Goal: Information Seeking & Learning: Find specific fact

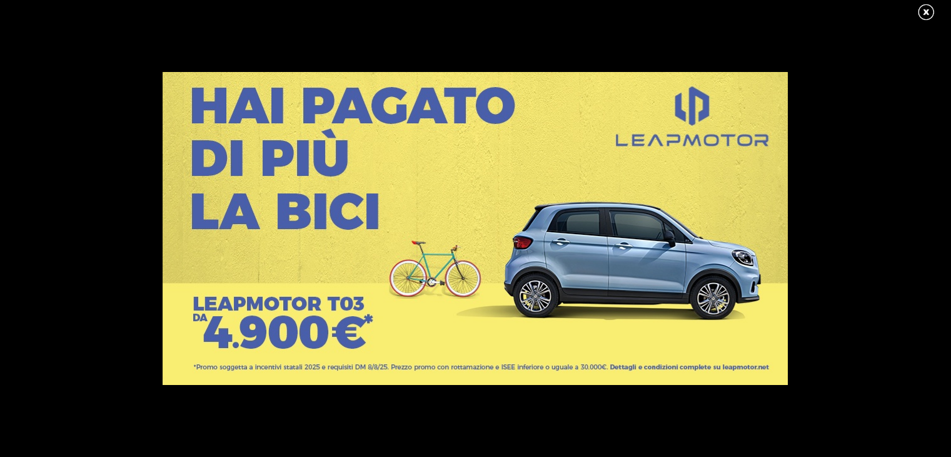
click at [921, 14] on link at bounding box center [932, 12] width 31 height 19
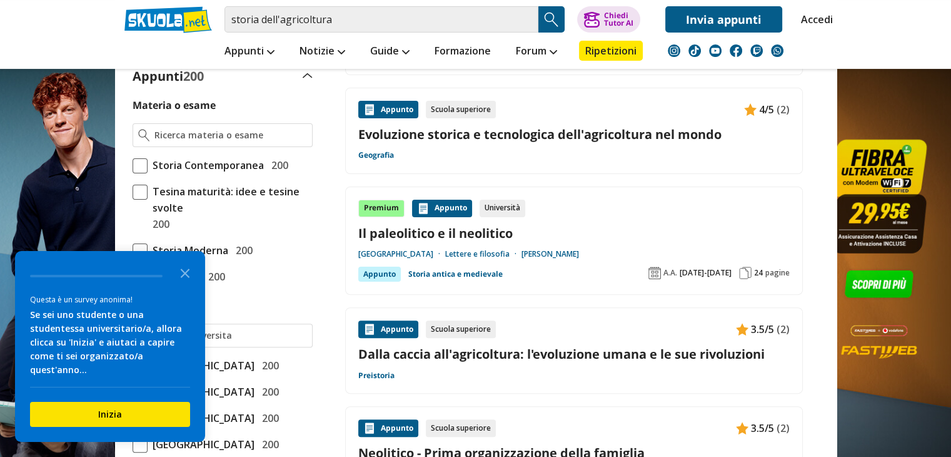
scroll to position [375, 0]
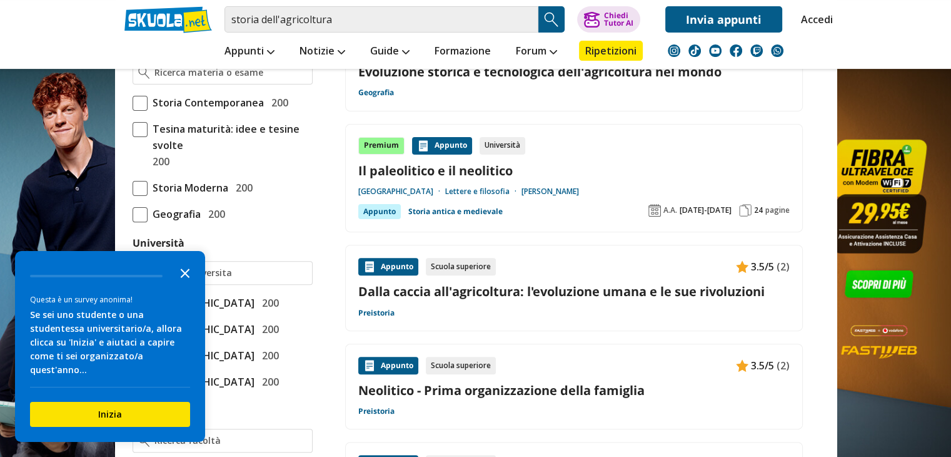
click at [183, 278] on polygon "Close the survey" at bounding box center [185, 272] width 9 height 9
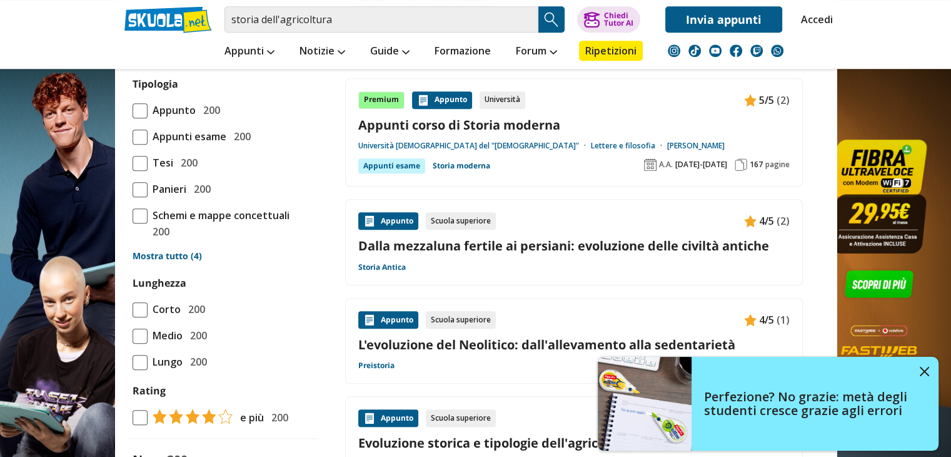
scroll to position [1063, 0]
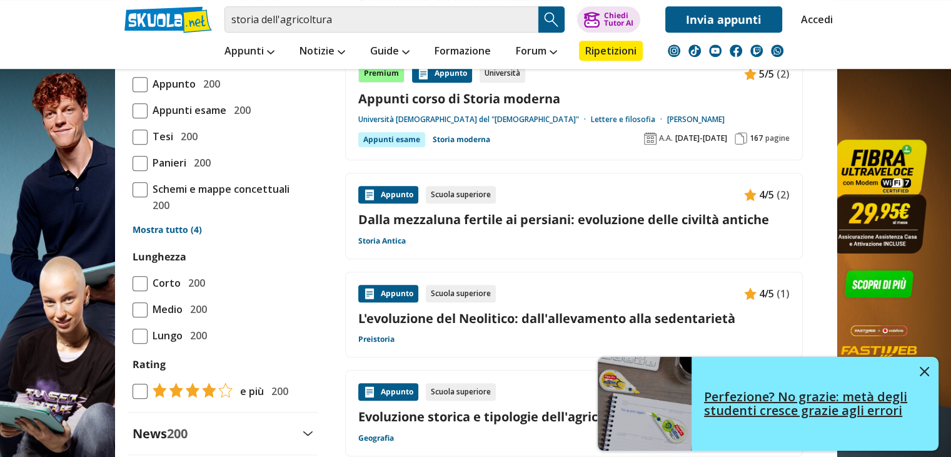
click at [926, 373] on img at bounding box center [924, 371] width 9 height 9
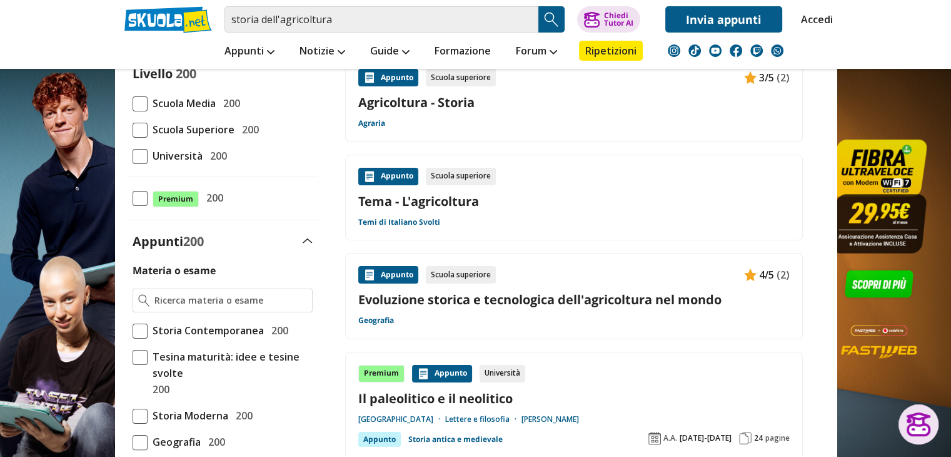
scroll to position [0, 0]
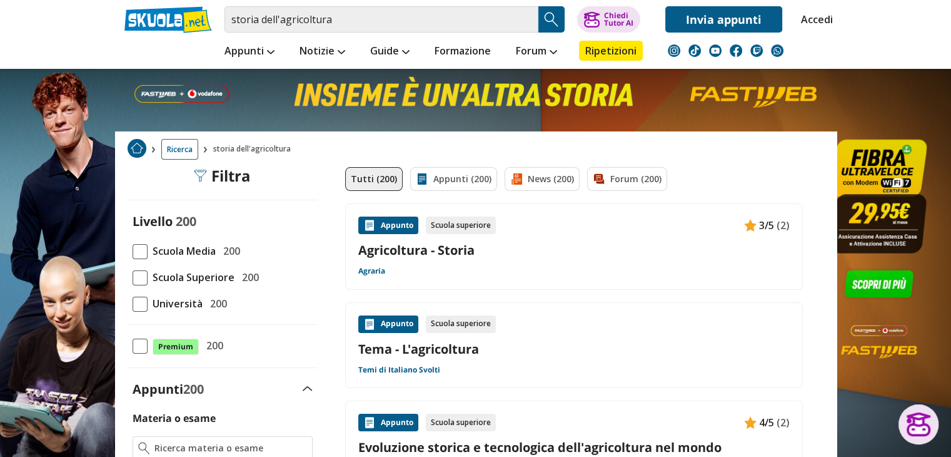
click at [139, 303] on span at bounding box center [140, 303] width 15 height 15
click at [133, 303] on input "Università 200" at bounding box center [133, 303] width 0 height 0
click at [470, 175] on link "Appunti (200)" at bounding box center [453, 179] width 87 height 24
click at [460, 181] on link "Appunti (200)" at bounding box center [453, 179] width 87 height 24
click at [338, 20] on input "storia dell'agricoltura" at bounding box center [382, 19] width 314 height 26
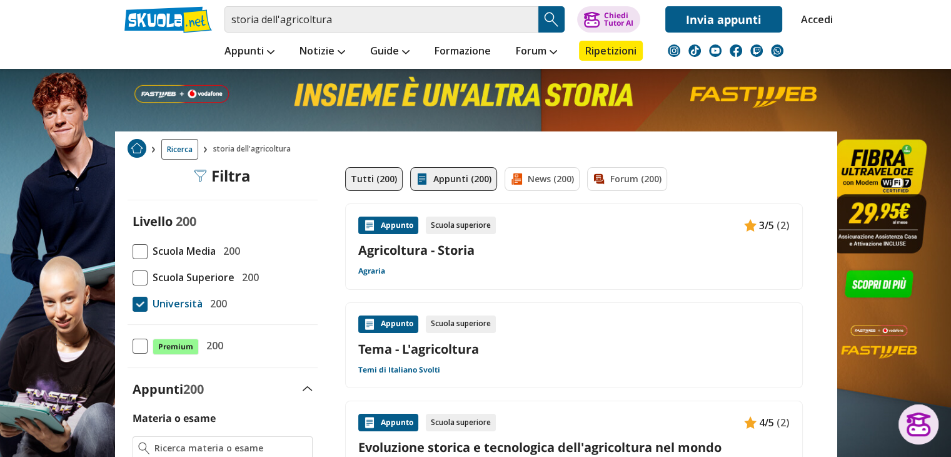
click at [470, 186] on link "Appunti (200)" at bounding box center [453, 179] width 87 height 24
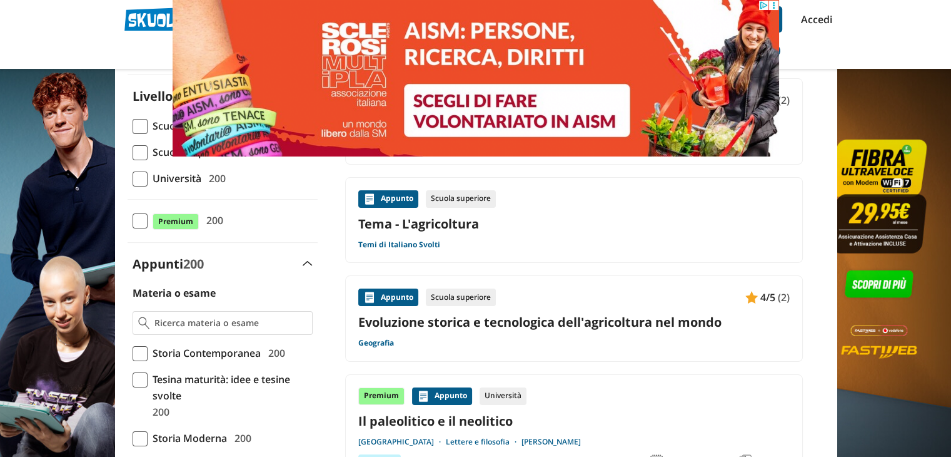
click at [139, 178] on span at bounding box center [140, 178] width 15 height 15
click at [133, 178] on input "Università 200" at bounding box center [133, 178] width 0 height 0
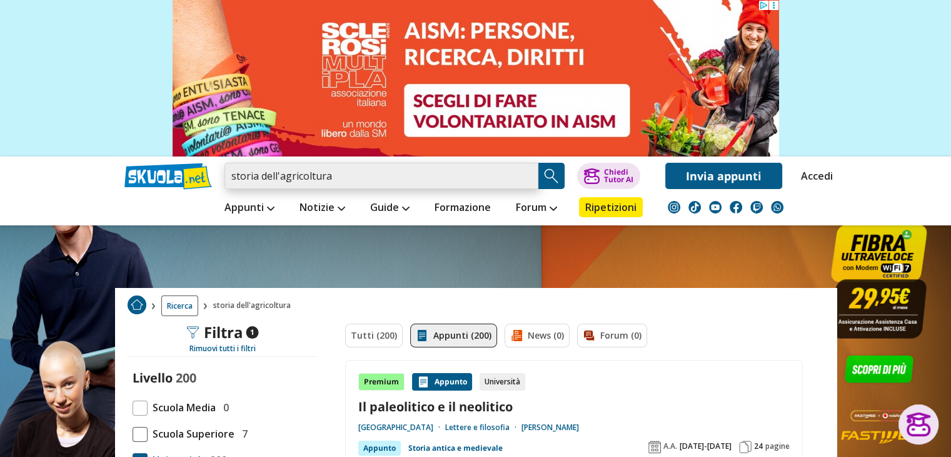
drag, startPoint x: 342, startPoint y: 175, endPoint x: 233, endPoint y: 175, distance: 109.5
click at [233, 175] on input "storia dell'agricoltura" at bounding box center [382, 176] width 314 height 26
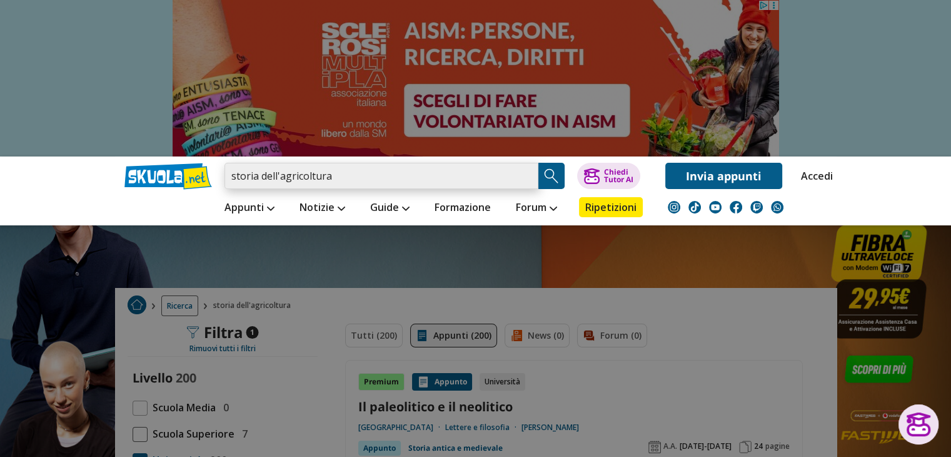
drag, startPoint x: 347, startPoint y: 173, endPoint x: 228, endPoint y: 174, distance: 118.8
click at [228, 174] on input "storia dell'agricoltura" at bounding box center [382, 176] width 314 height 26
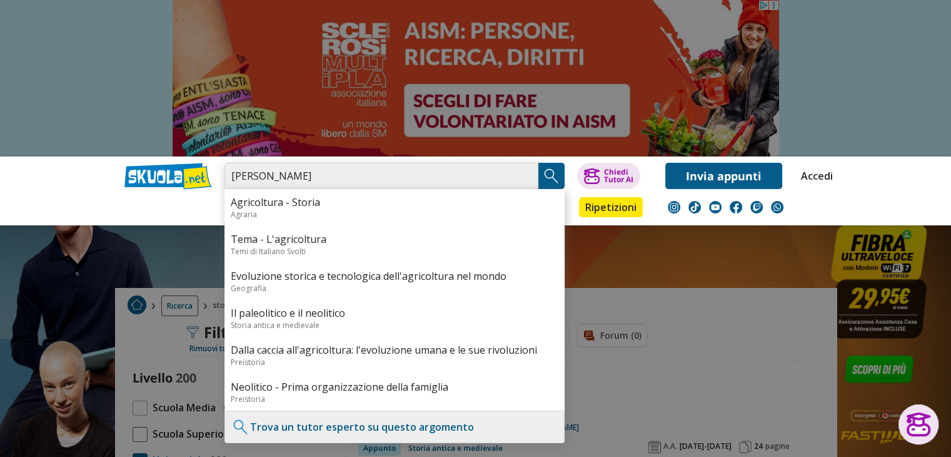
type input "mariani luigi"
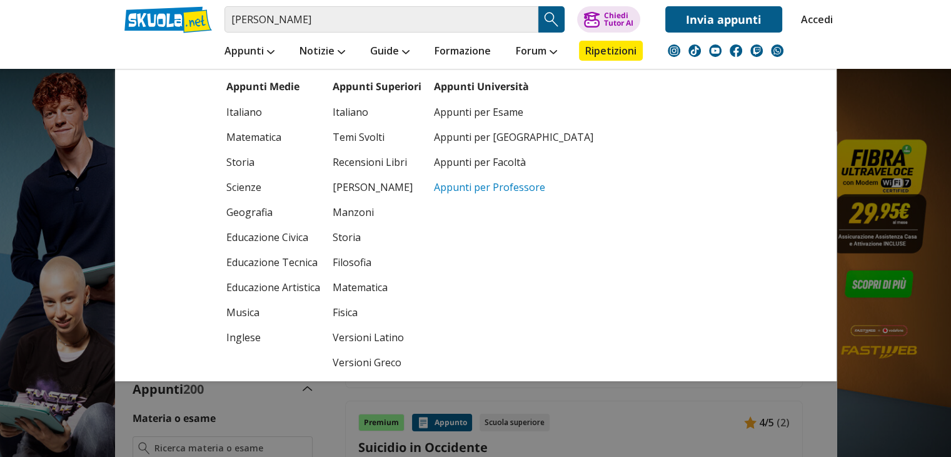
click at [460, 188] on link "Appunti per Professore" at bounding box center [513, 187] width 159 height 25
